Goal: Transaction & Acquisition: Subscribe to service/newsletter

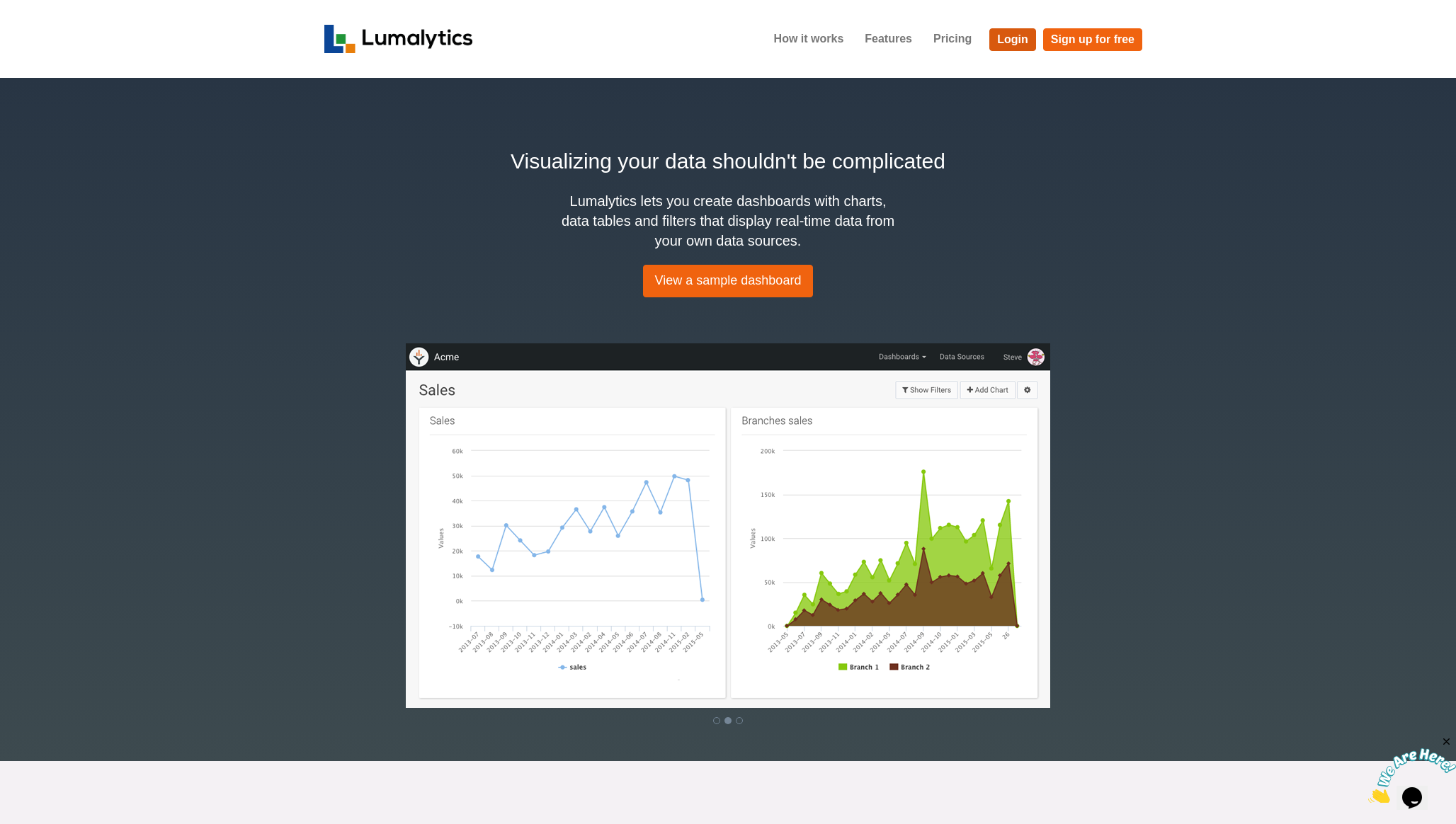
click at [1021, 43] on link "Login" at bounding box center [1013, 39] width 47 height 23
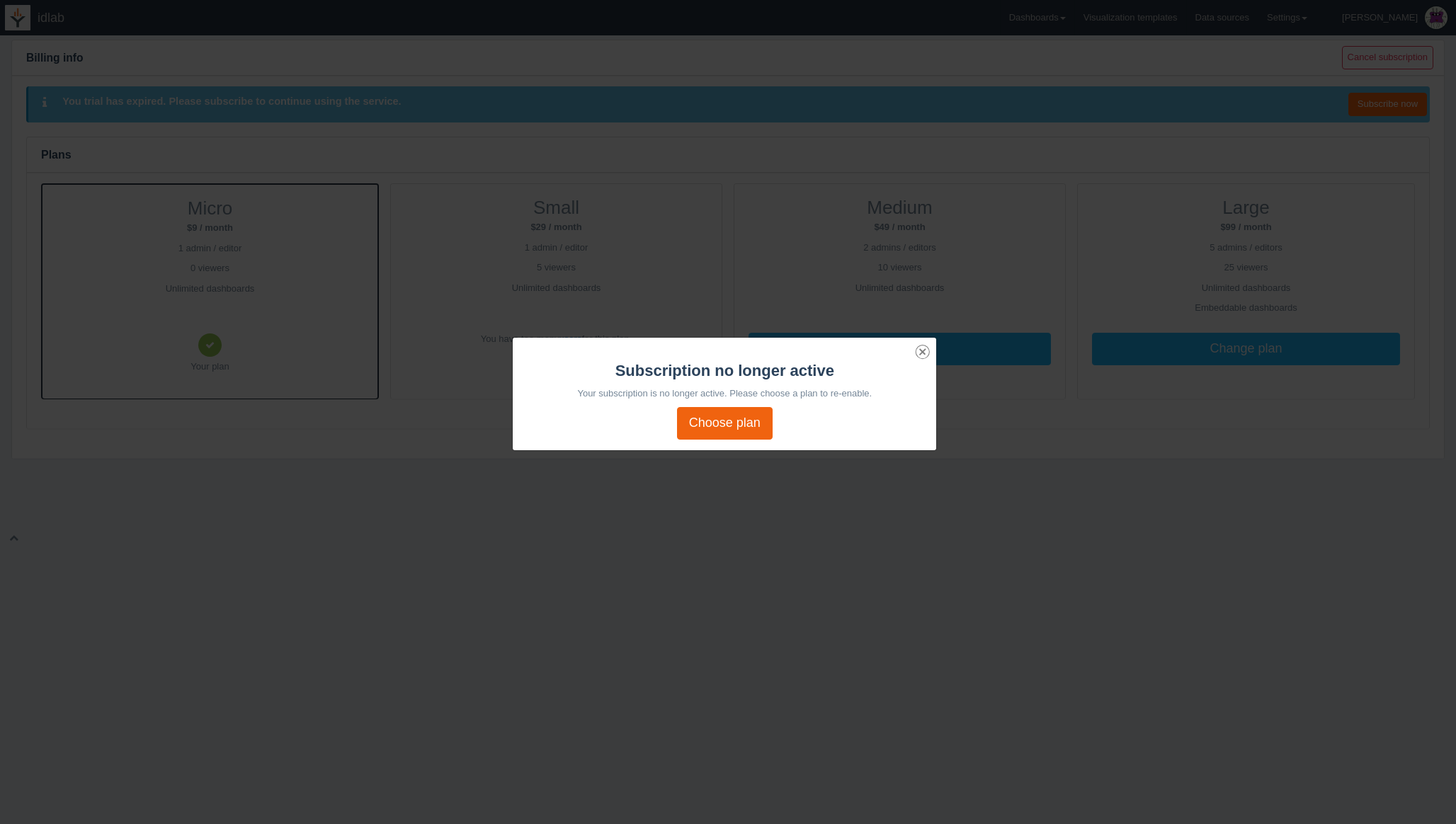
click at [921, 349] on icon "Close" at bounding box center [922, 351] width 20 height 20
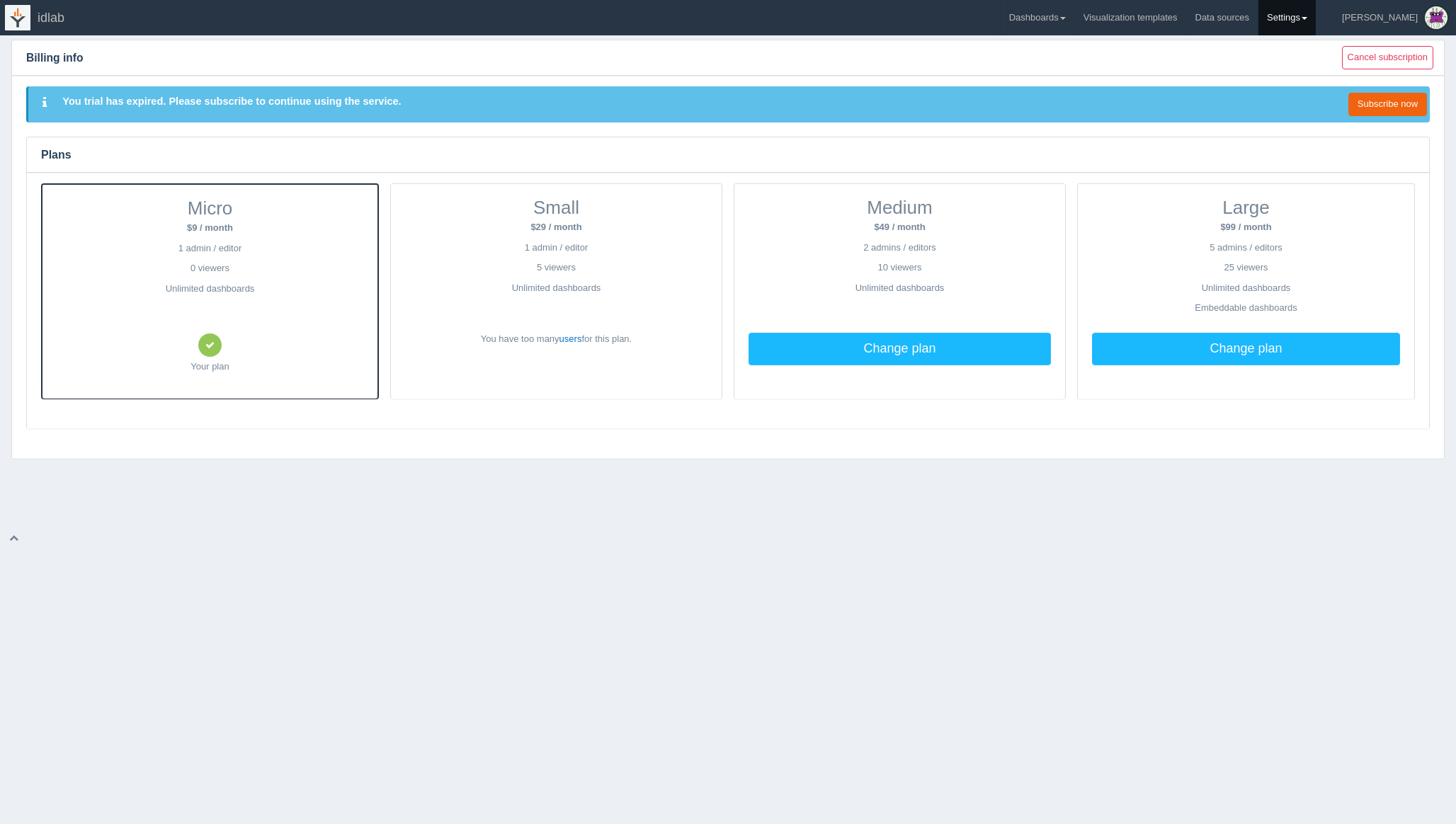
click at [1315, 13] on link "Settings" at bounding box center [1286, 18] width 57 height 36
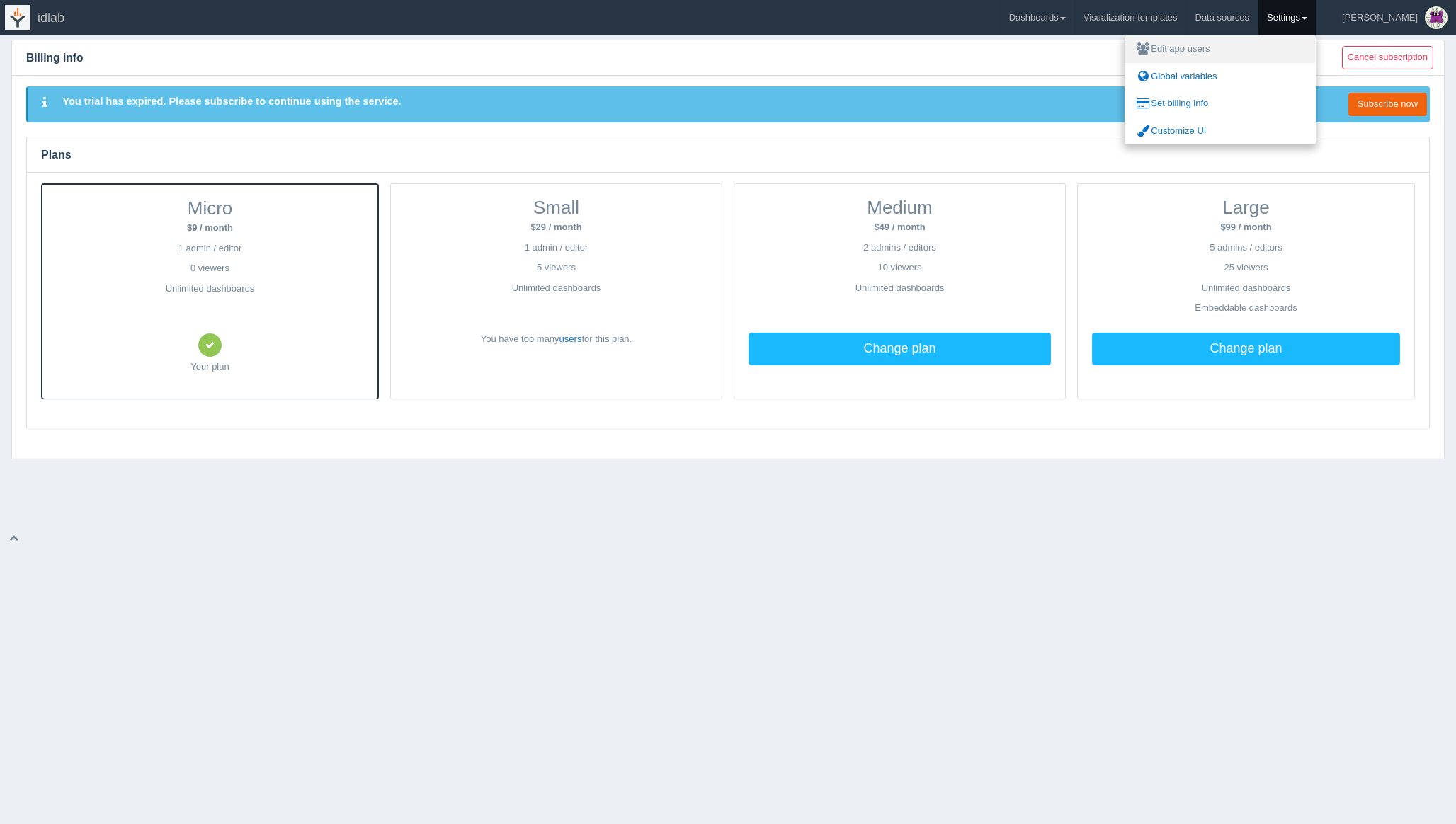
click at [1245, 48] on link "Edit app users" at bounding box center [1220, 49] width 191 height 27
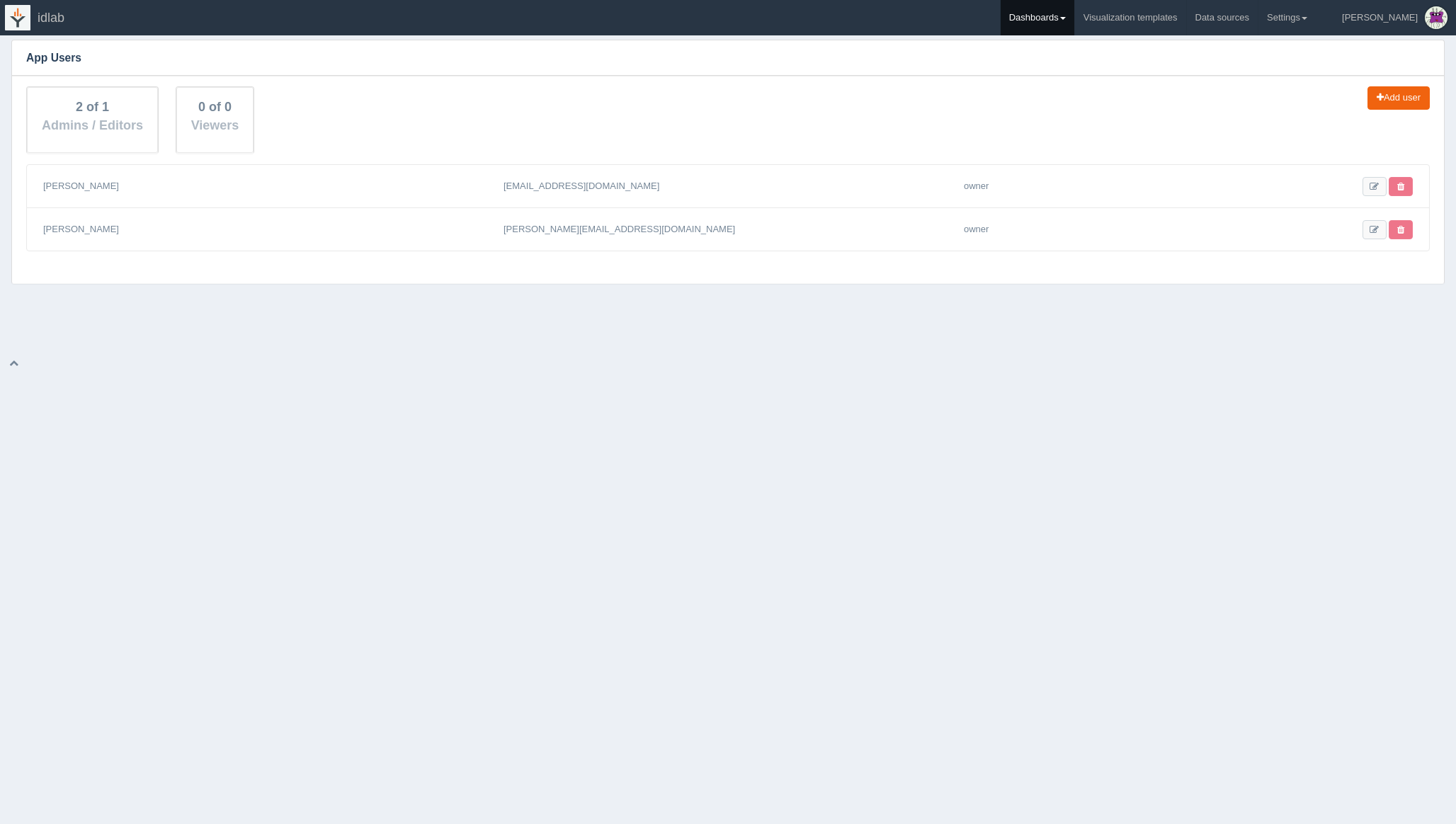
click at [1074, 18] on link "Dashboards" at bounding box center [1037, 18] width 73 height 36
click at [1075, 93] on link "Greentime" at bounding box center [1096, 95] width 191 height 27
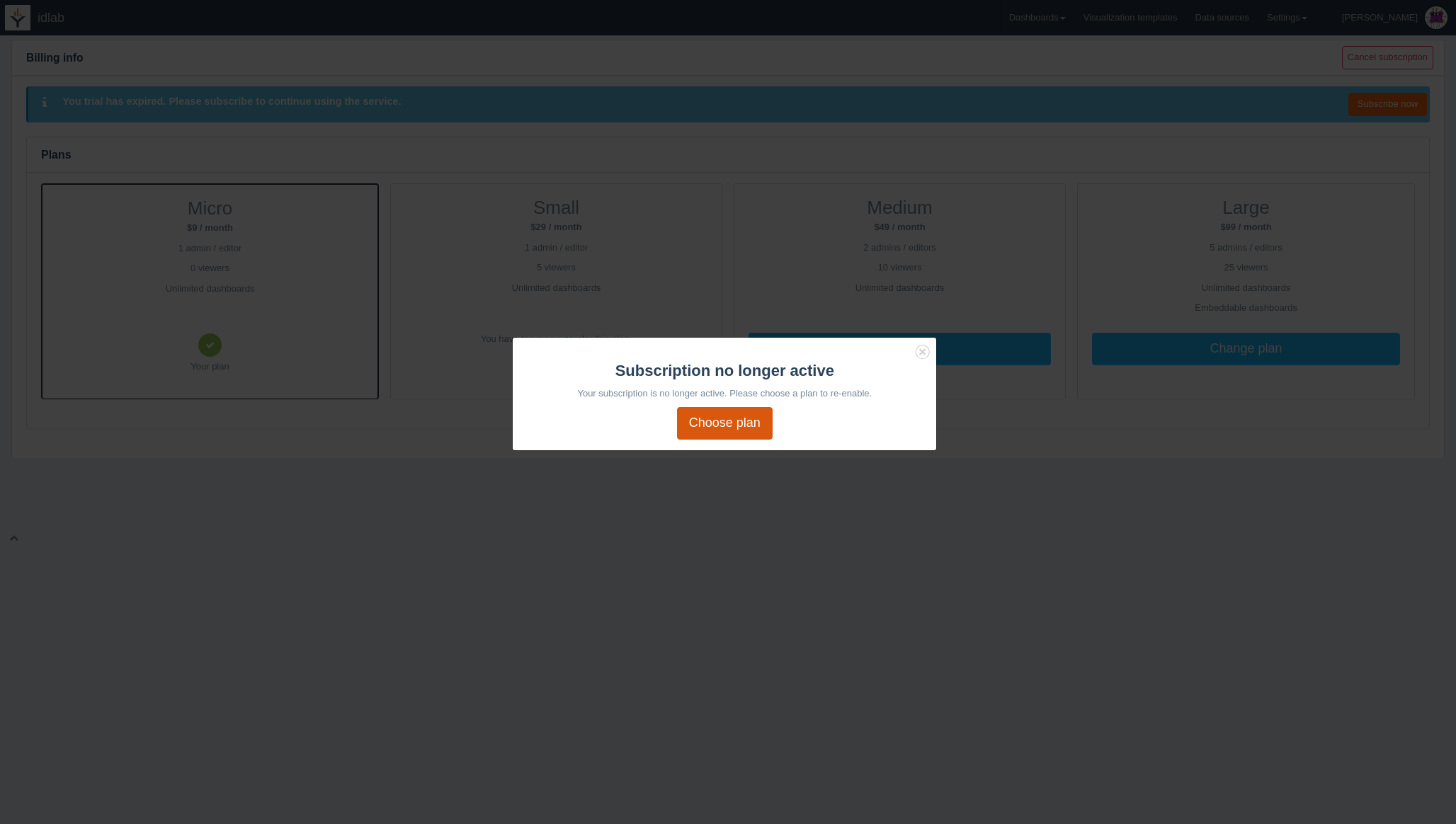
click at [696, 425] on link "Choose plan" at bounding box center [725, 424] width 95 height 32
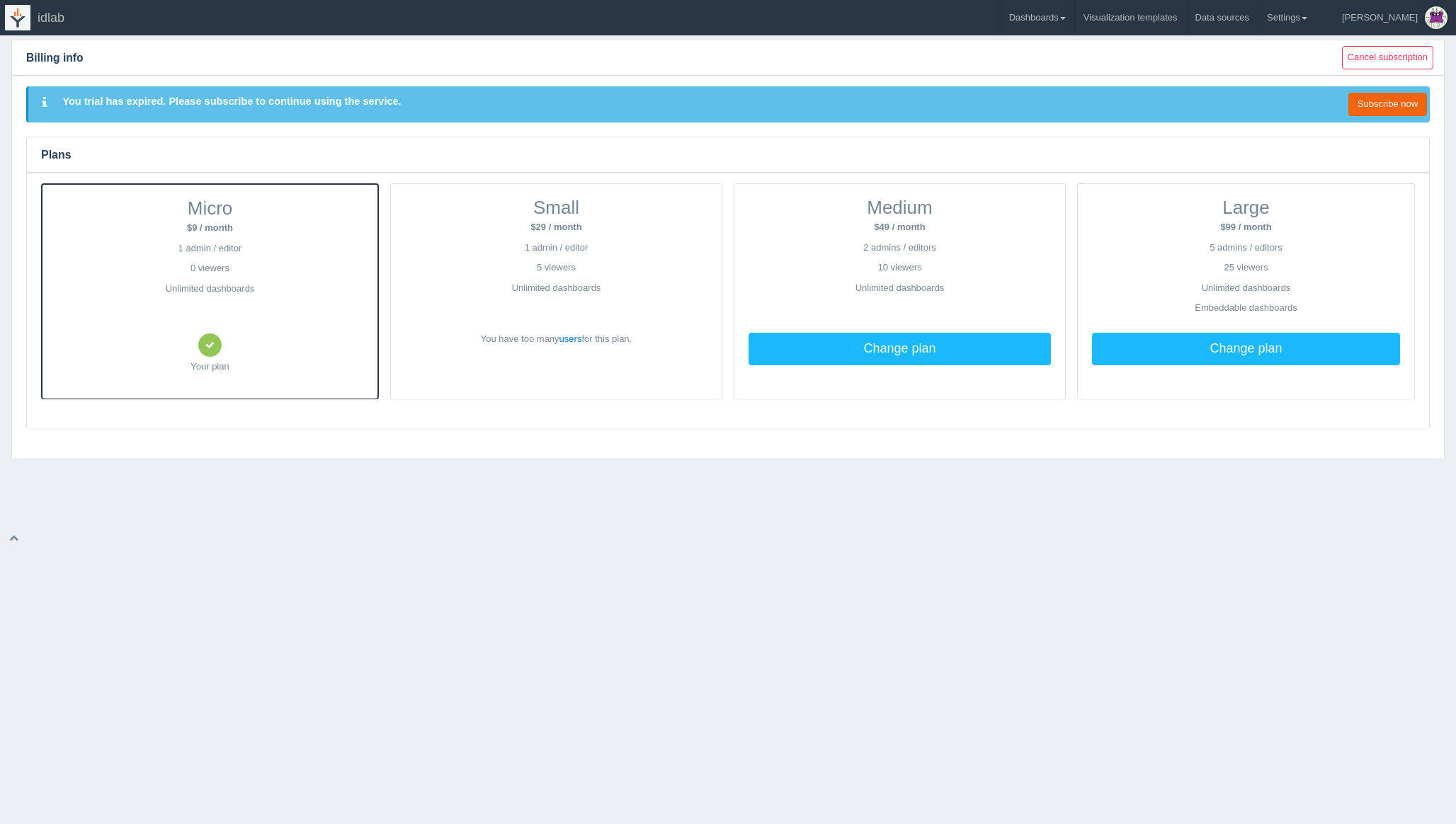
click at [205, 347] on icon at bounding box center [210, 345] width 9 height 9
click at [1391, 100] on link "Subscribe now" at bounding box center [1388, 104] width 78 height 23
click at [573, 338] on link "users" at bounding box center [570, 338] width 23 height 10
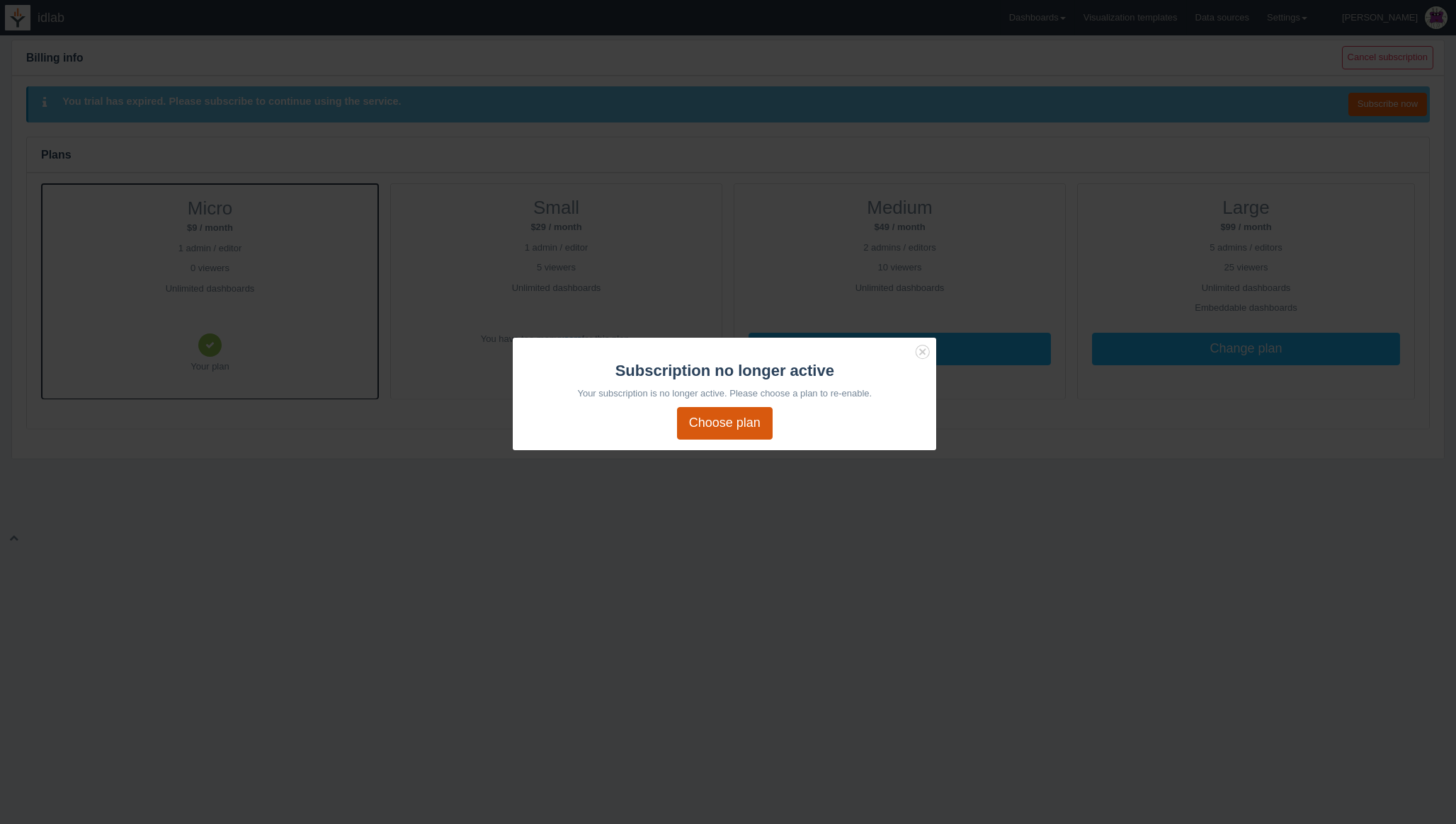
click at [720, 421] on link "Choose plan" at bounding box center [725, 424] width 95 height 32
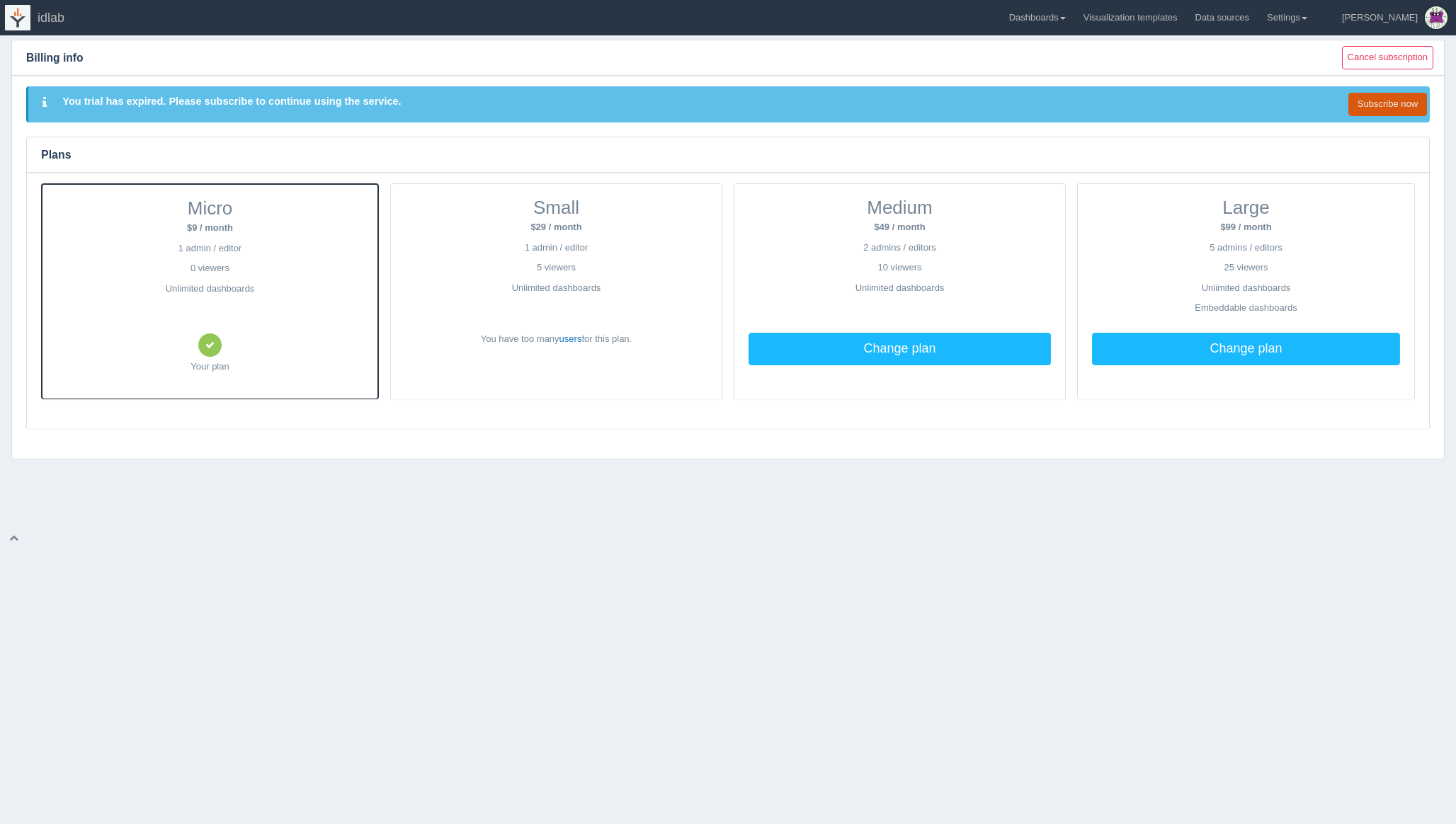
click at [1383, 103] on link "Subscribe now" at bounding box center [1388, 104] width 78 height 23
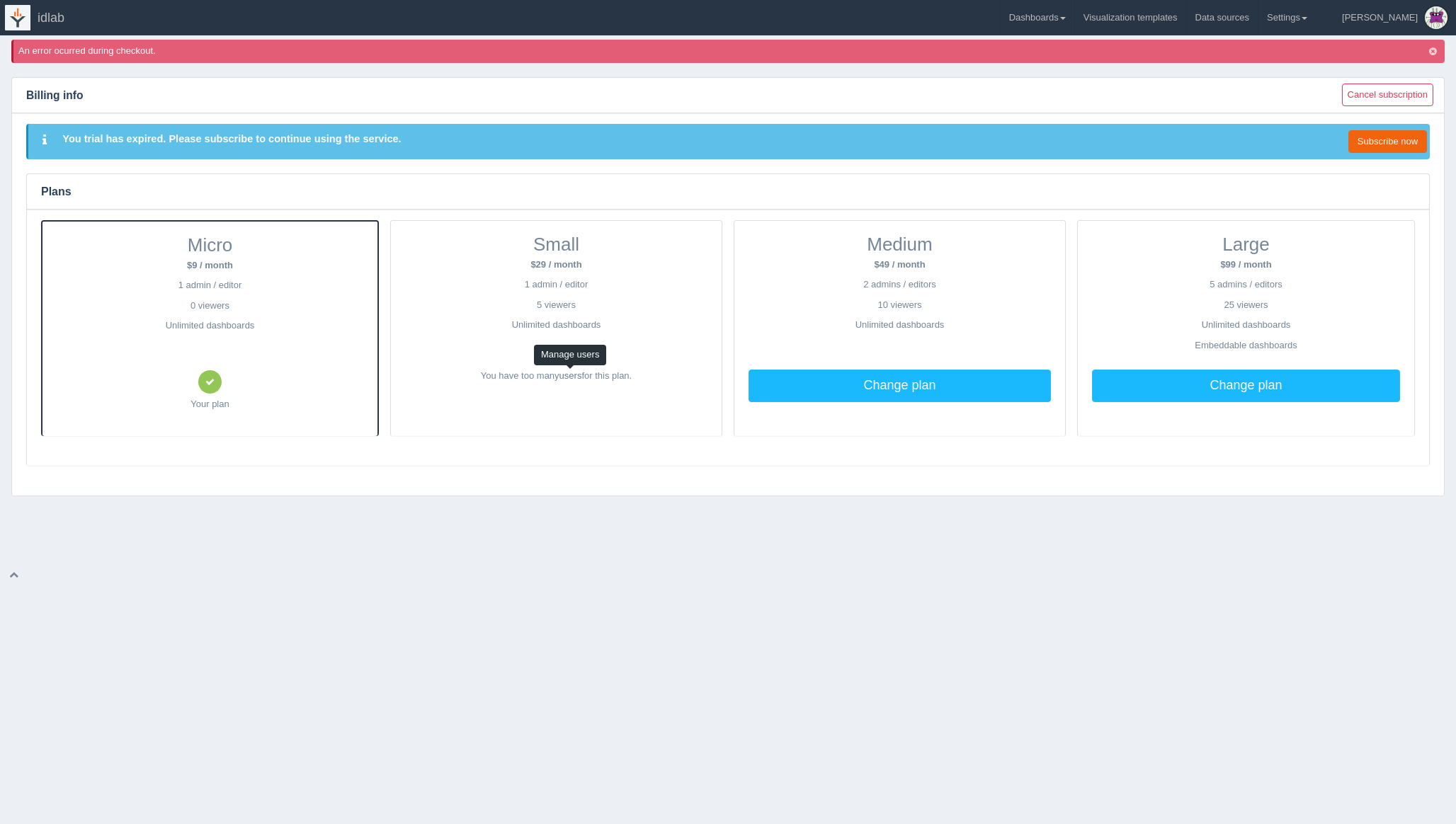
click at [571, 377] on link "users" at bounding box center [570, 375] width 23 height 10
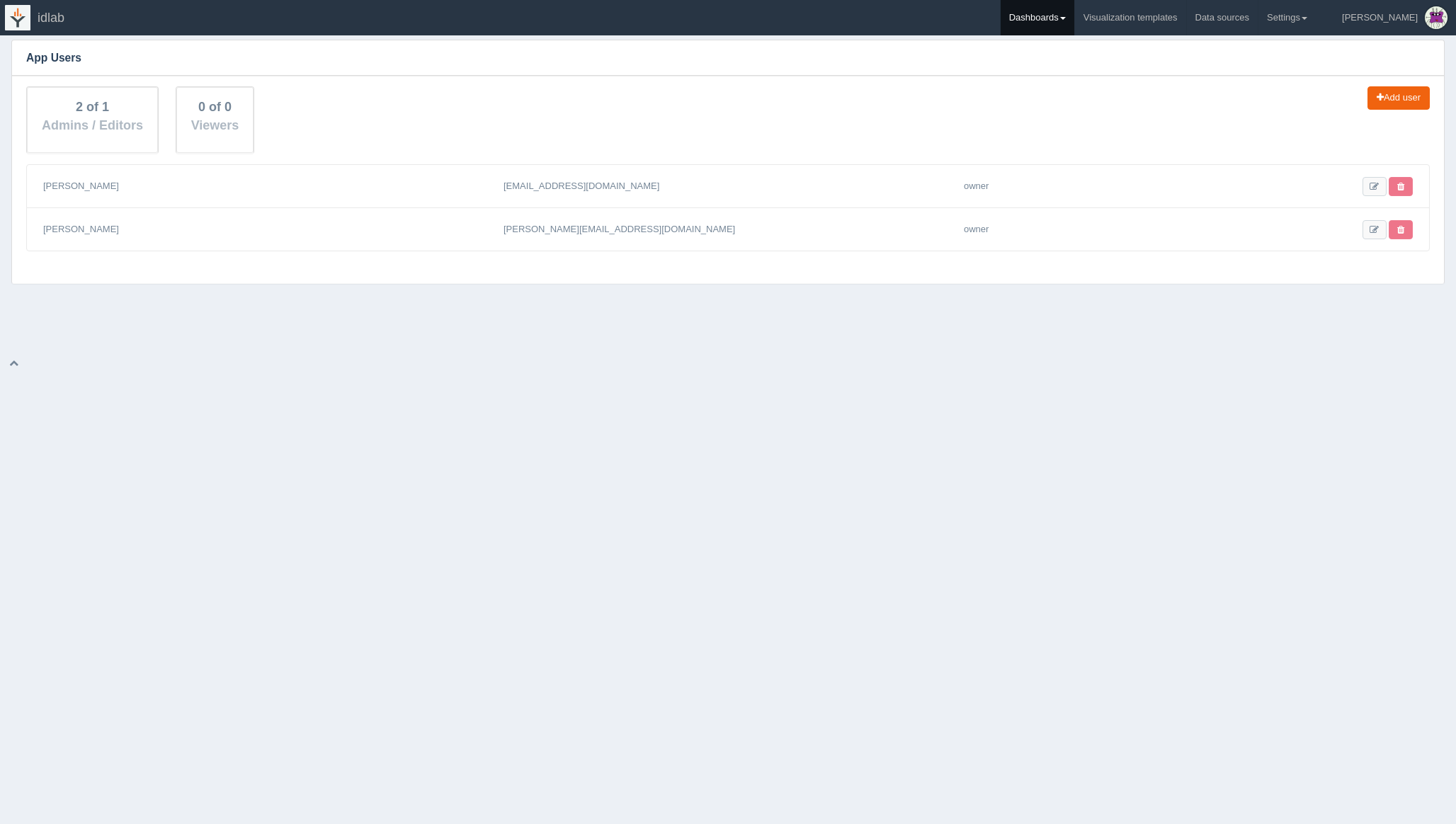
click at [1074, 19] on link "Dashboards" at bounding box center [1037, 18] width 73 height 36
click at [176, 64] on h3 "App Users" at bounding box center [728, 58] width 1432 height 36
click at [20, 17] on img at bounding box center [18, 18] width 26 height 26
